Goal: Information Seeking & Learning: Learn about a topic

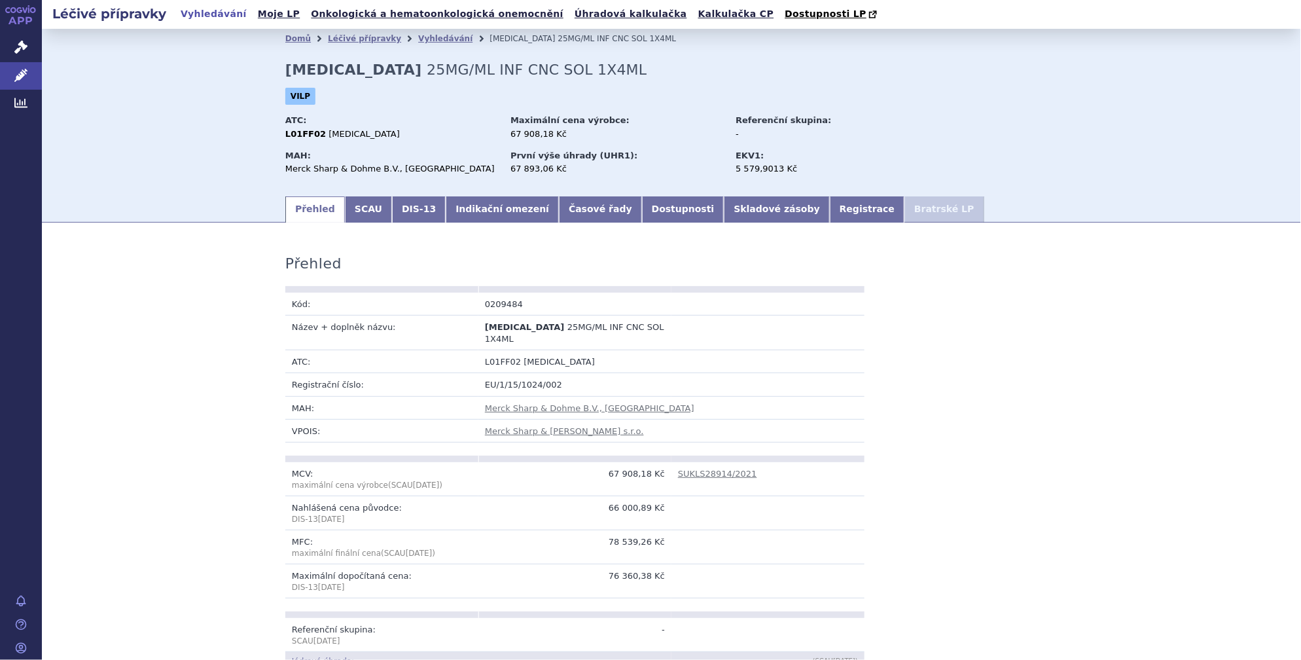
scroll to position [397, 0]
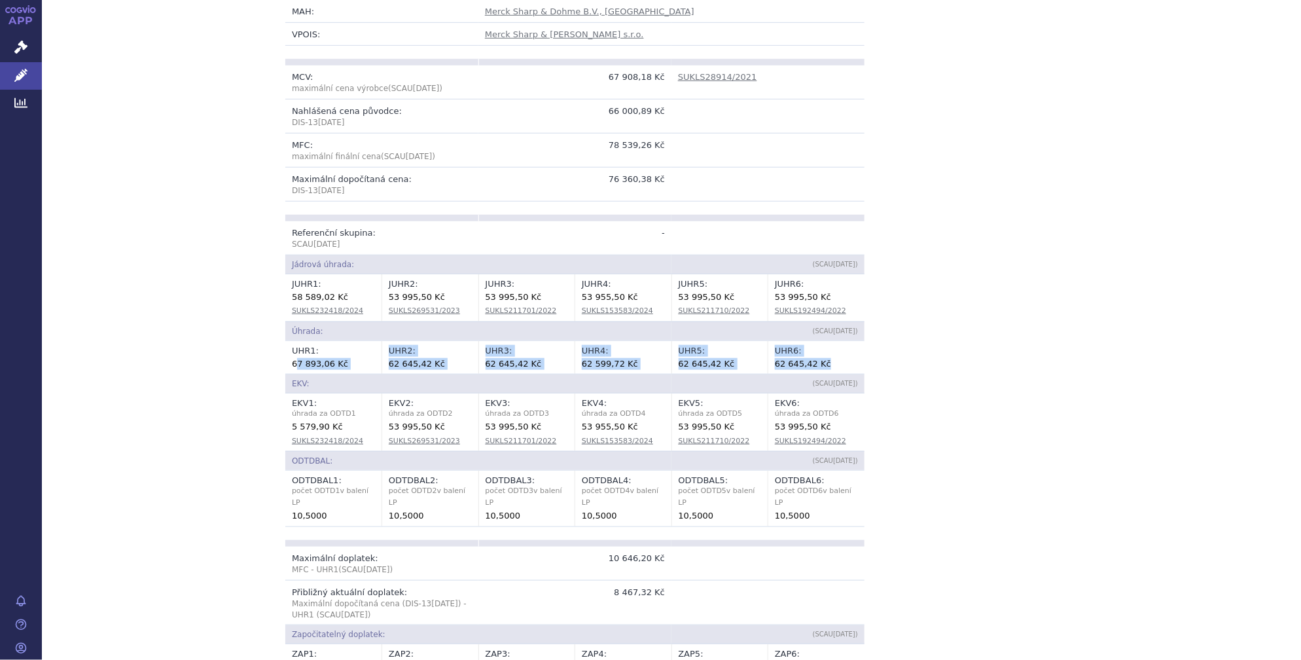
drag, startPoint x: 294, startPoint y: 350, endPoint x: 835, endPoint y: 346, distance: 541.3
click at [835, 346] on tr "UHR 1 : 67 893,06 Kč UHR 2 : 62 645,42 Kč UHR 3 : 62 645,42 Kč UHR 4 : 62 599,7…" at bounding box center [574, 357] width 579 height 33
drag, startPoint x: 835, startPoint y: 346, endPoint x: 790, endPoint y: 356, distance: 46.2
click at [790, 356] on td "UHR 6 : 62 645,42 Kč" at bounding box center [816, 357] width 97 height 33
click at [787, 357] on div "62 645,42 Kč" at bounding box center [816, 363] width 83 height 13
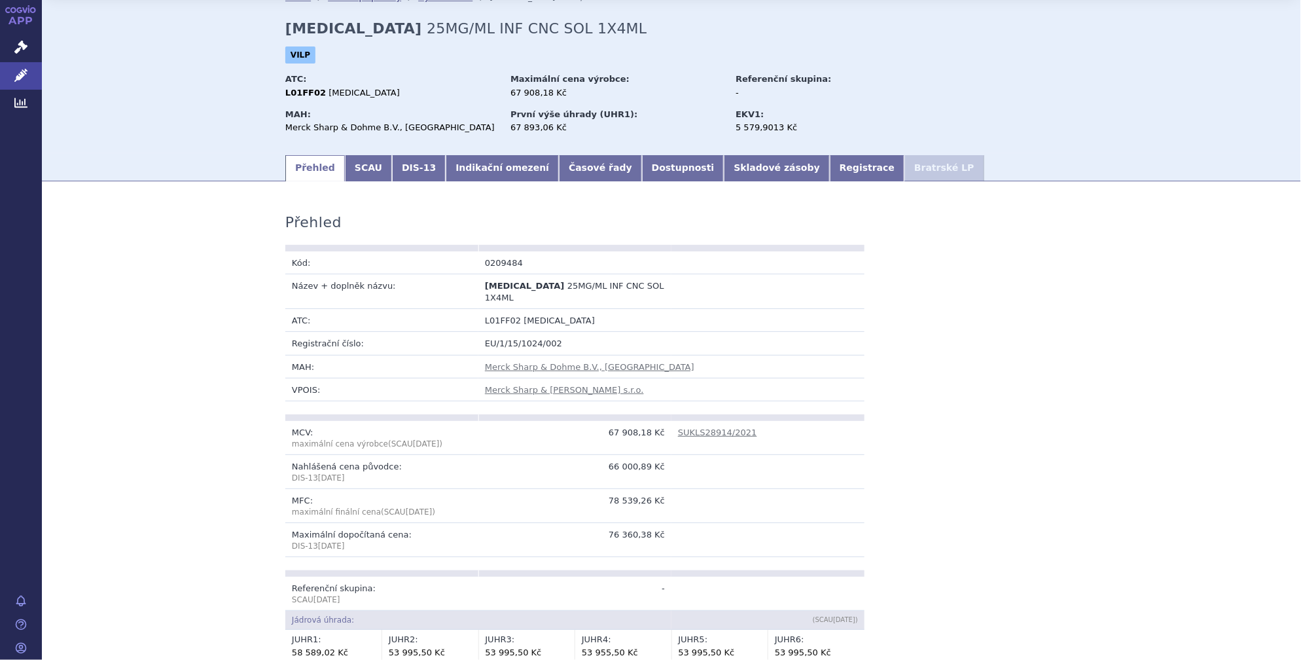
scroll to position [0, 0]
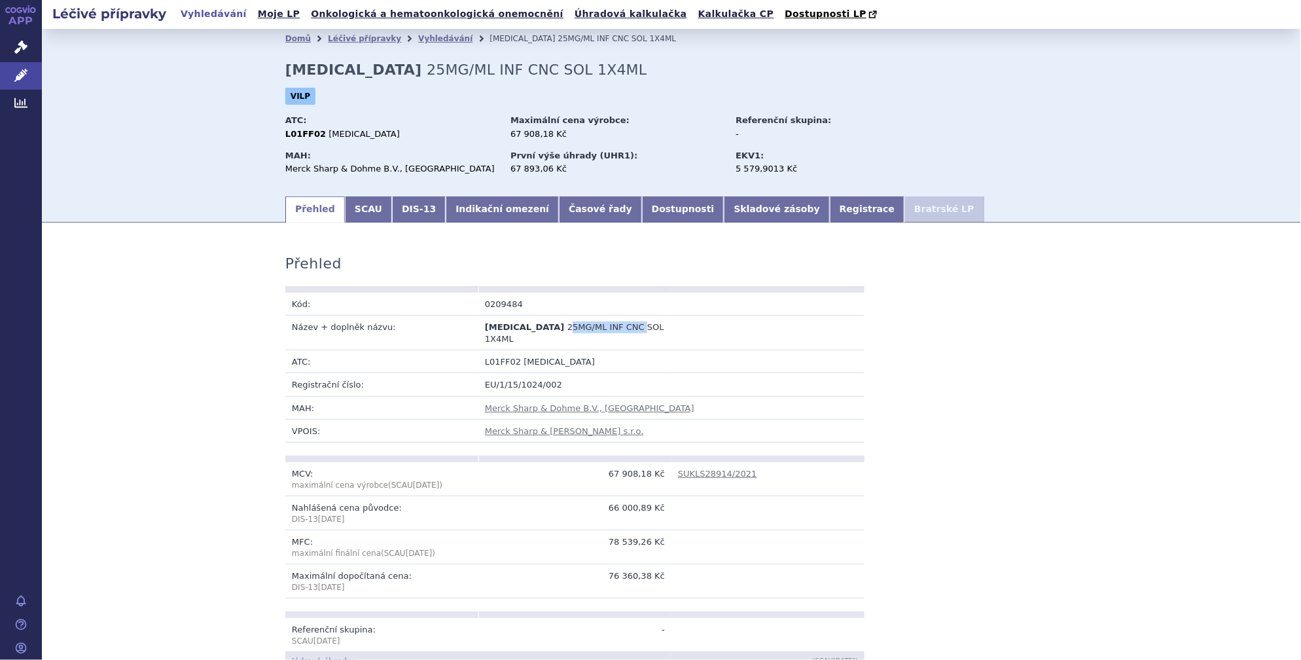
drag, startPoint x: 530, startPoint y: 325, endPoint x: 601, endPoint y: 323, distance: 71.4
click at [601, 323] on span "25MG/ML INF CNC SOL 1X4ML" at bounding box center [574, 333] width 179 height 22
drag, startPoint x: 601, startPoint y: 323, endPoint x: 643, endPoint y: 323, distance: 41.9
click at [627, 323] on span "25MG/ML INF CNC SOL 1X4ML" at bounding box center [574, 333] width 179 height 22
drag, startPoint x: 656, startPoint y: 324, endPoint x: 528, endPoint y: 333, distance: 129.3
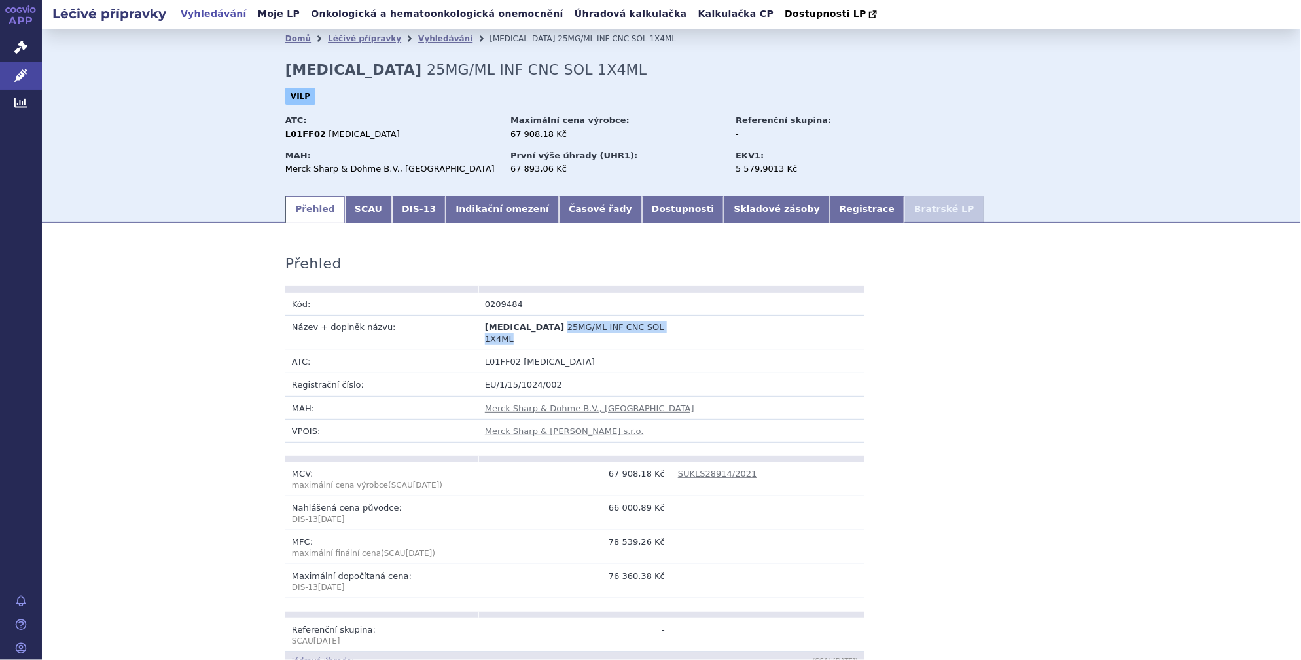
click at [528, 333] on td "[MEDICAL_DATA] 25MG/ML INF CNC SOL 1X4ML" at bounding box center [574, 332] width 193 height 35
click at [351, 215] on link "SCAU" at bounding box center [368, 209] width 47 height 26
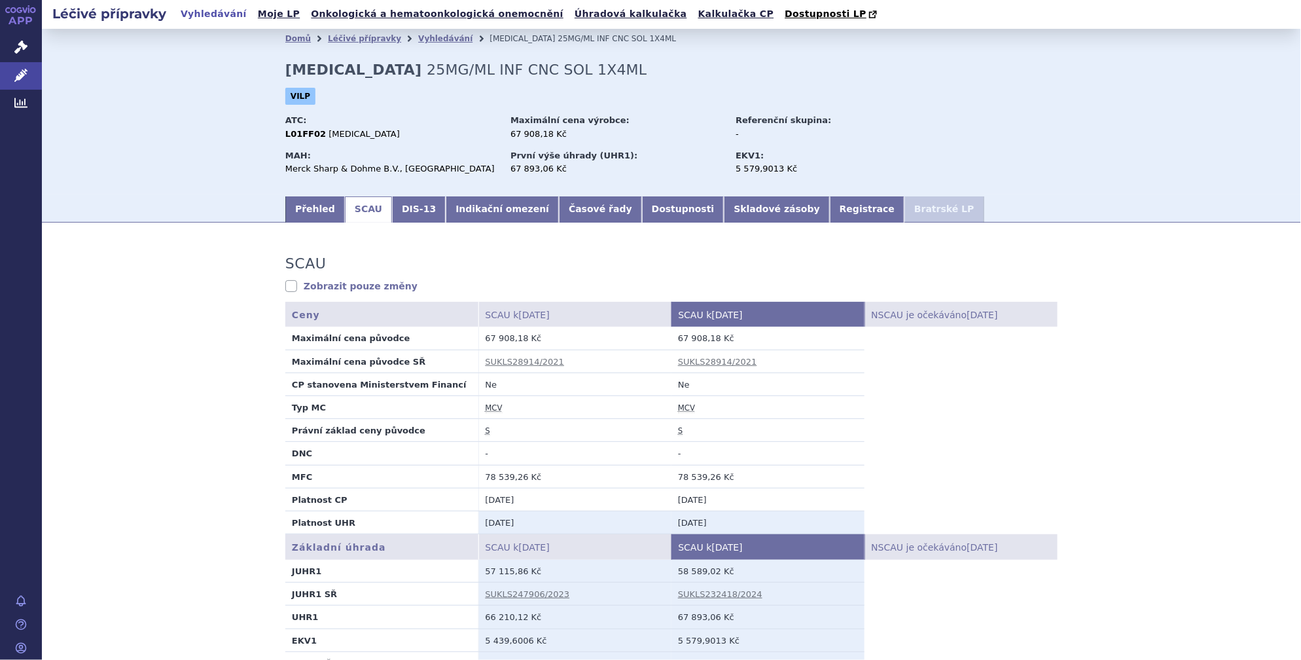
scroll to position [198, 0]
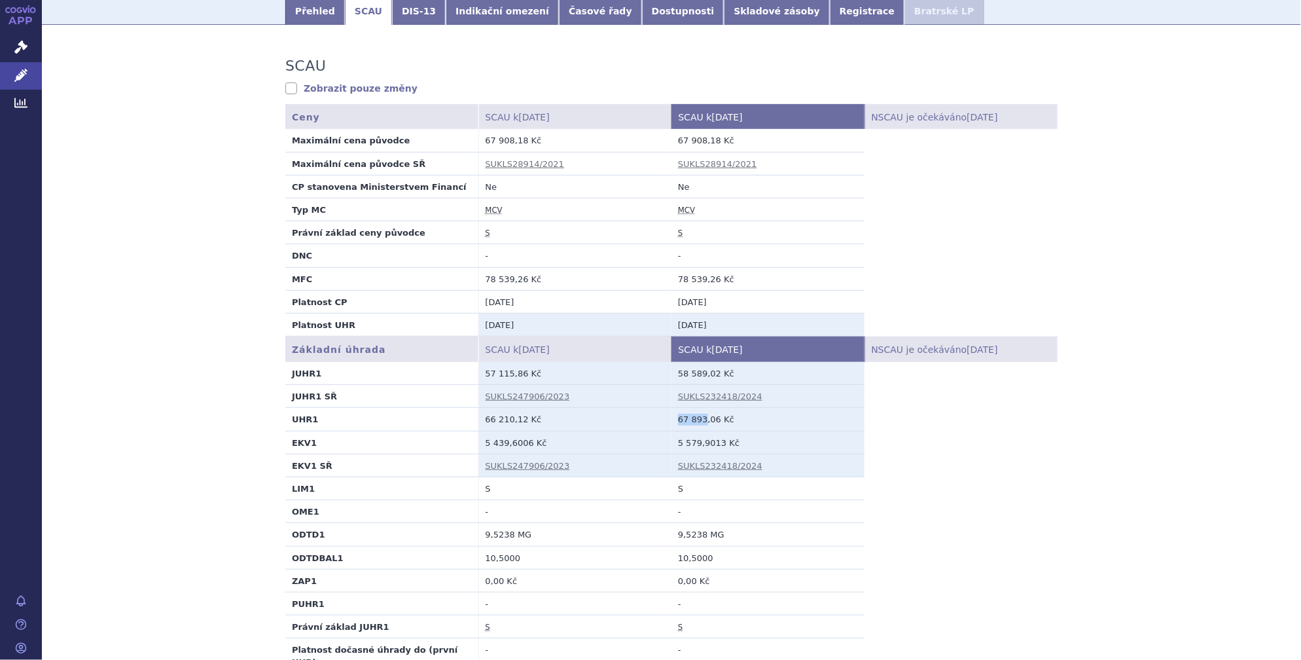
drag, startPoint x: 675, startPoint y: 418, endPoint x: 698, endPoint y: 419, distance: 23.6
click at [698, 419] on td "67 893,06 Kč" at bounding box center [768, 419] width 193 height 23
copy td "67 893"
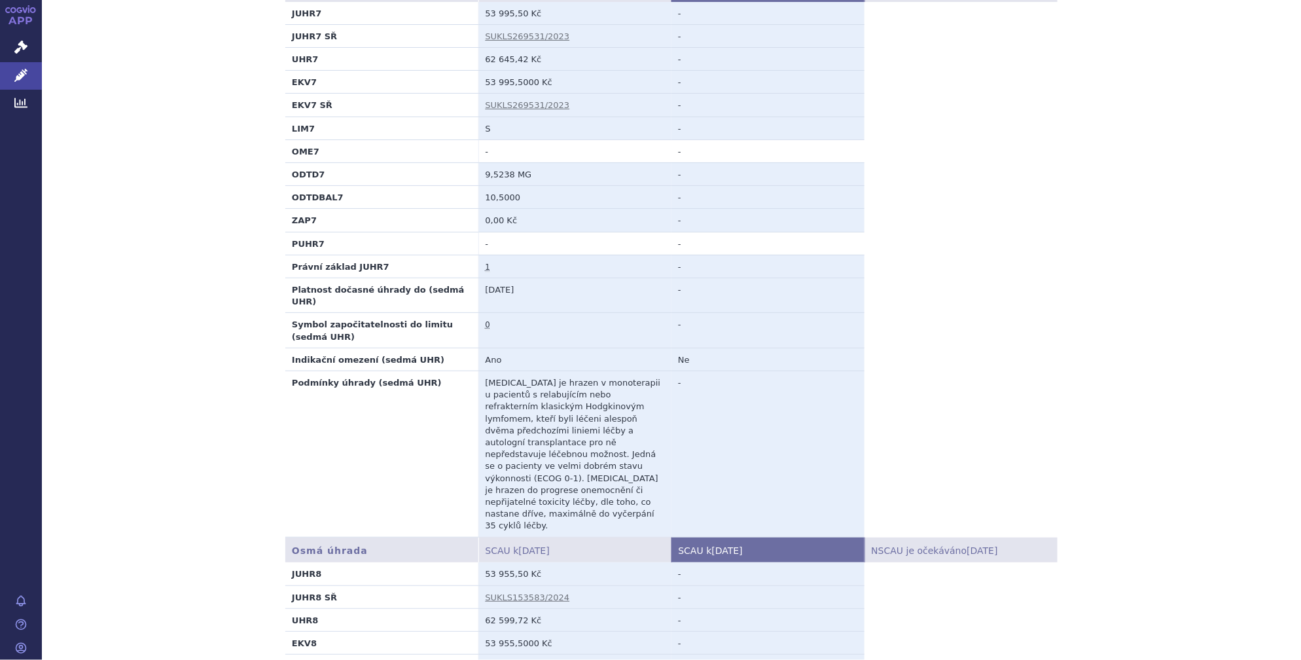
scroll to position [6669, 0]
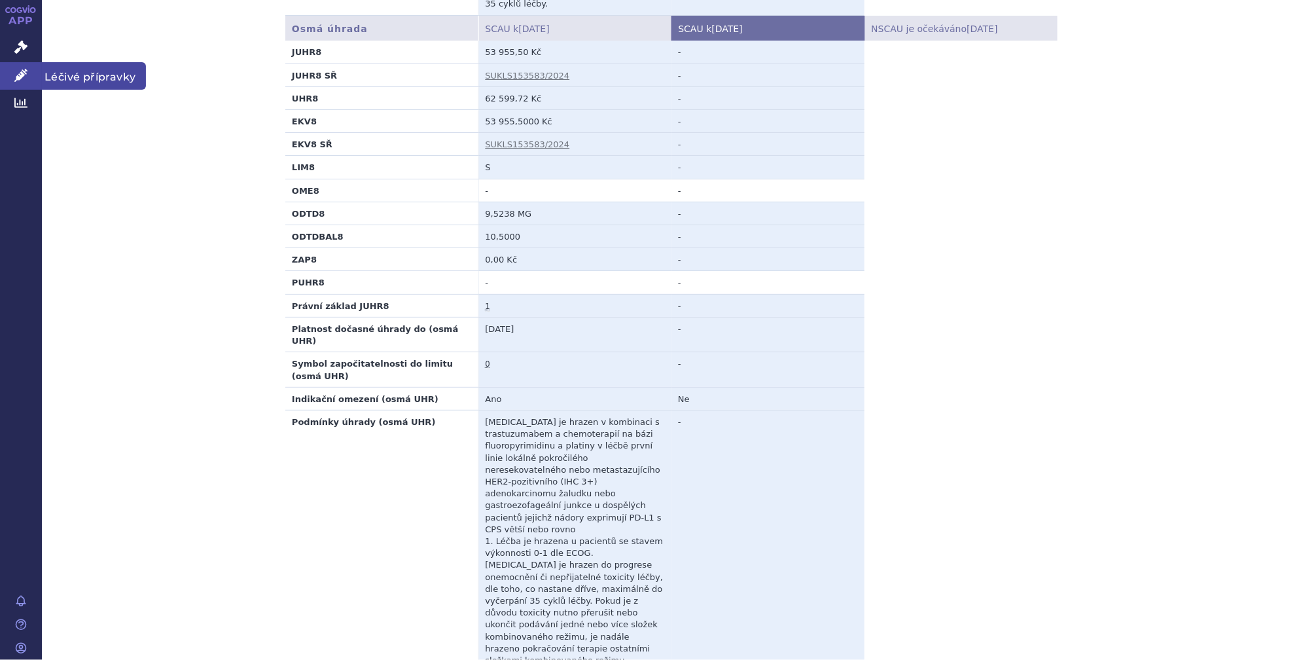
click at [4, 81] on link "Léčivé přípravky" at bounding box center [21, 75] width 42 height 27
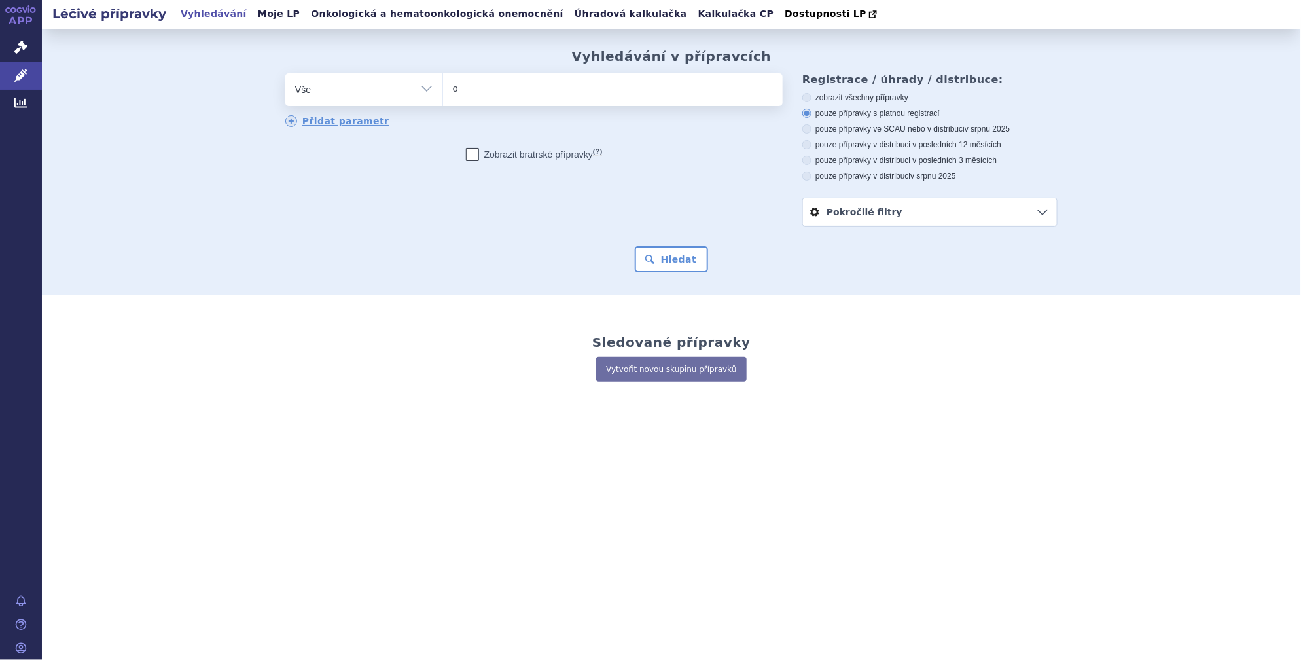
type input "opd"
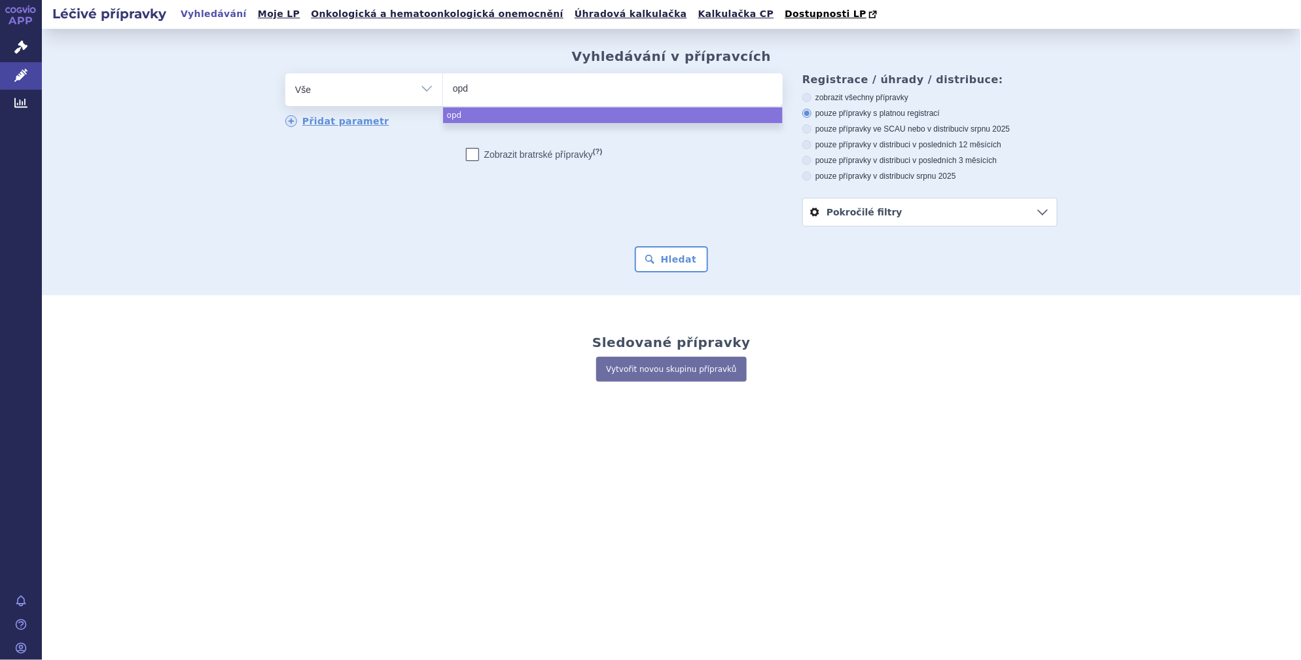
type input "opdi"
type input "opdivo"
select select "opdivo"
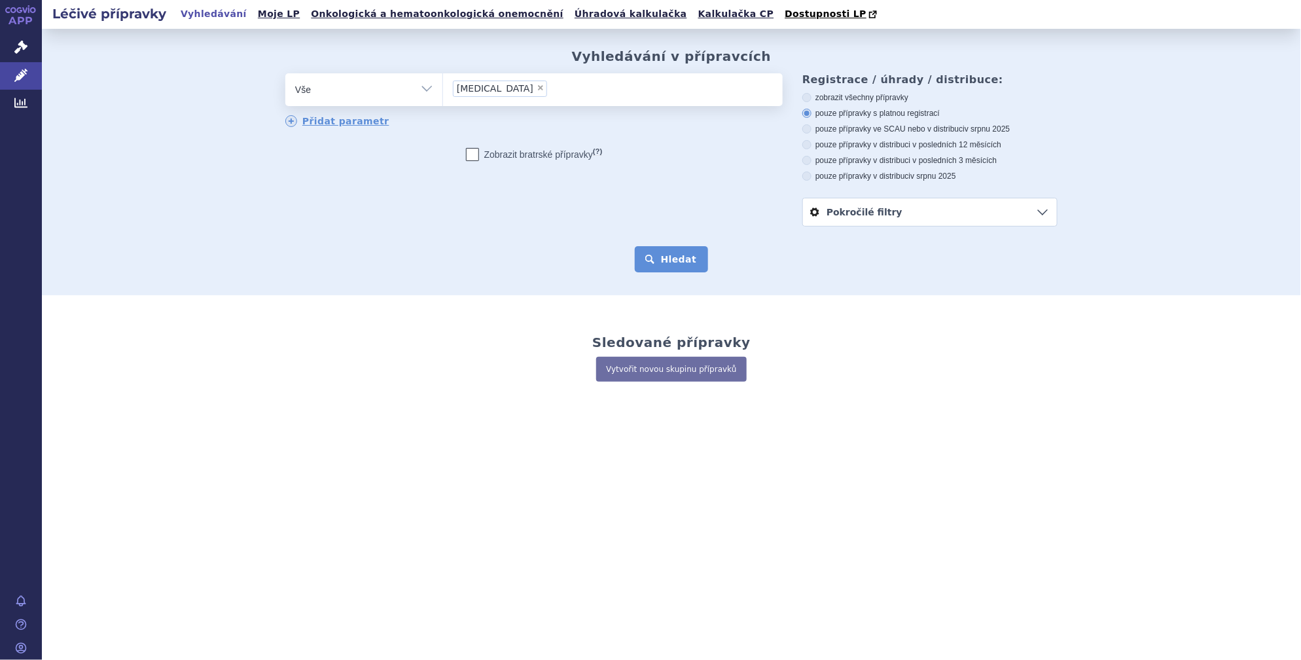
click at [685, 266] on button "Hledat" at bounding box center [672, 259] width 74 height 26
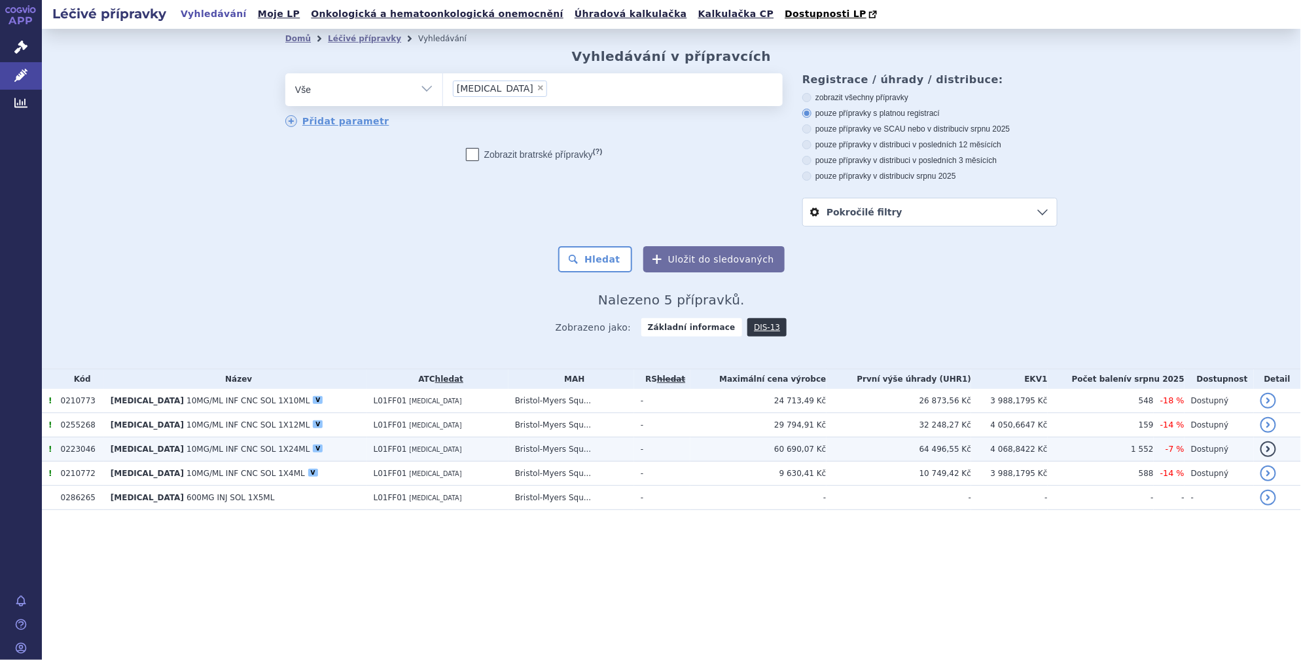
click at [194, 454] on td "OPDIVO 10MG/ML INF CNC SOL 1X24ML V" at bounding box center [235, 449] width 263 height 24
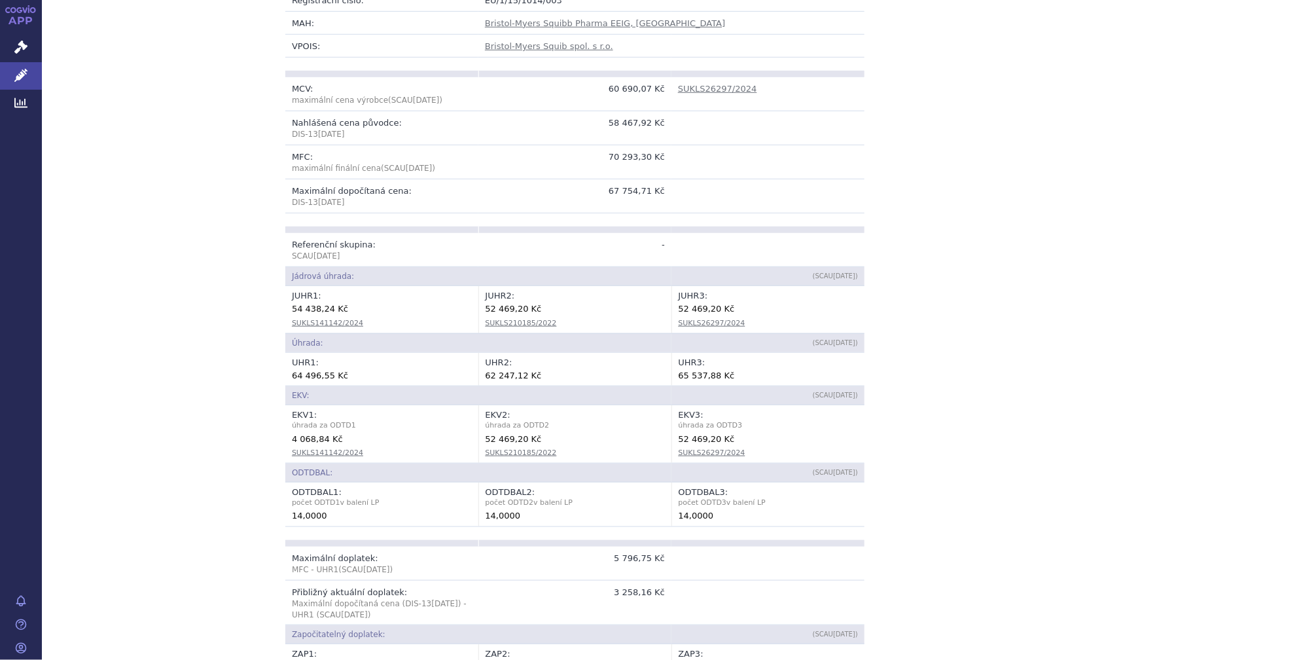
scroll to position [595, 0]
